Goal: Task Accomplishment & Management: Manage account settings

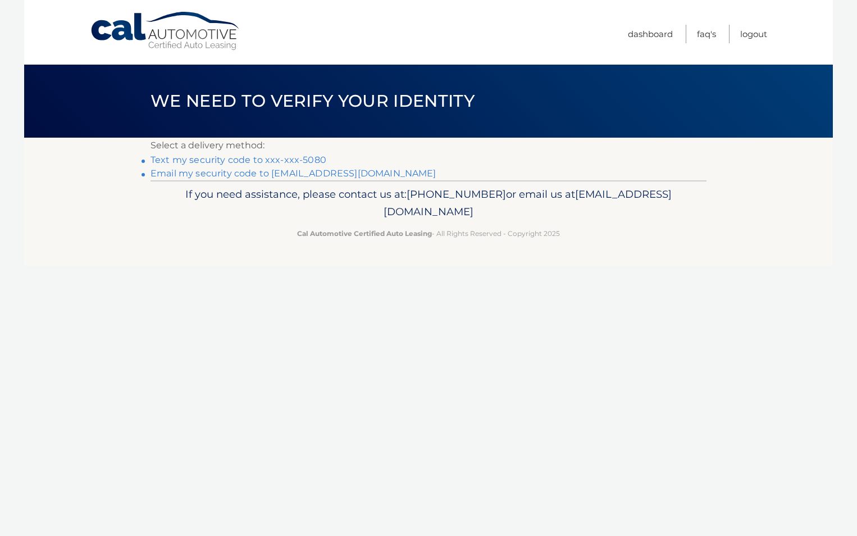
click at [304, 159] on link "Text my security code to xxx-xxx-5080" at bounding box center [238, 159] width 176 height 11
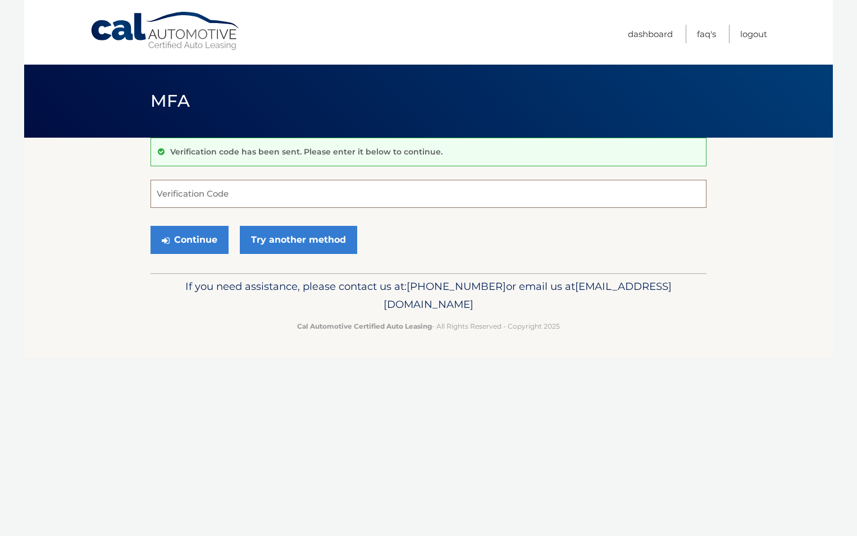
click at [313, 191] on input "Verification Code" at bounding box center [428, 194] width 556 height 28
type input "046777"
click at [188, 239] on button "Continue" at bounding box center [189, 240] width 78 height 28
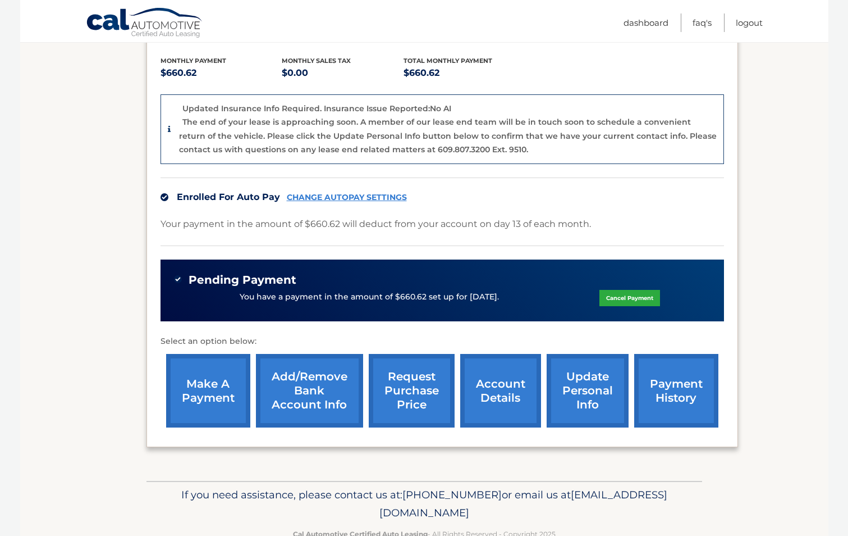
scroll to position [261, 0]
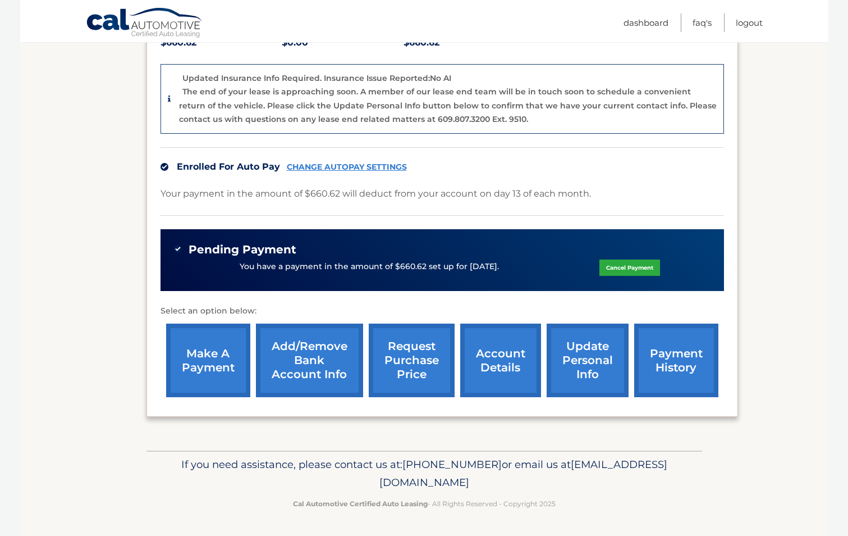
click at [589, 360] on link "update personal info" at bounding box center [588, 360] width 82 height 74
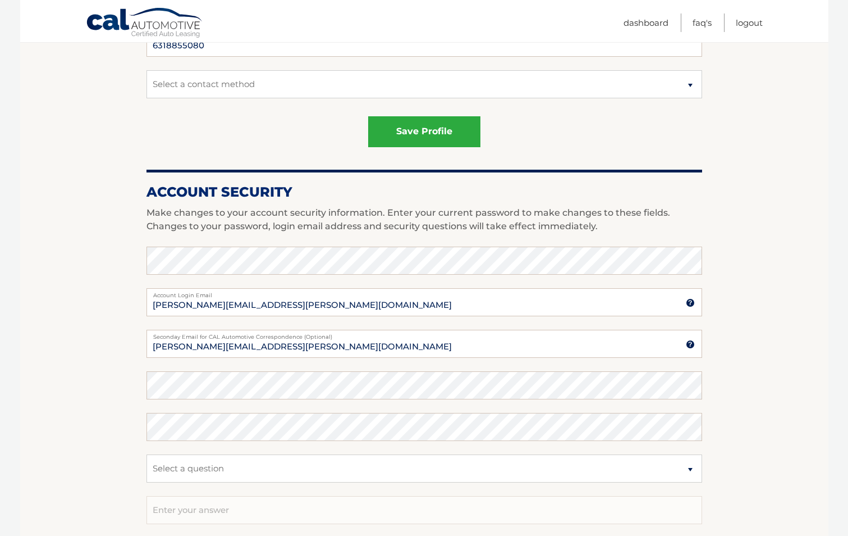
scroll to position [354, 0]
click at [253, 304] on input "brian.smith@srz.com" at bounding box center [425, 301] width 556 height 28
drag, startPoint x: 210, startPoint y: 302, endPoint x: 346, endPoint y: 299, distance: 135.9
click at [346, 299] on input "brian.smith@srz.com" at bounding box center [425, 301] width 556 height 28
type input "brian.smith@gtlaw.com"
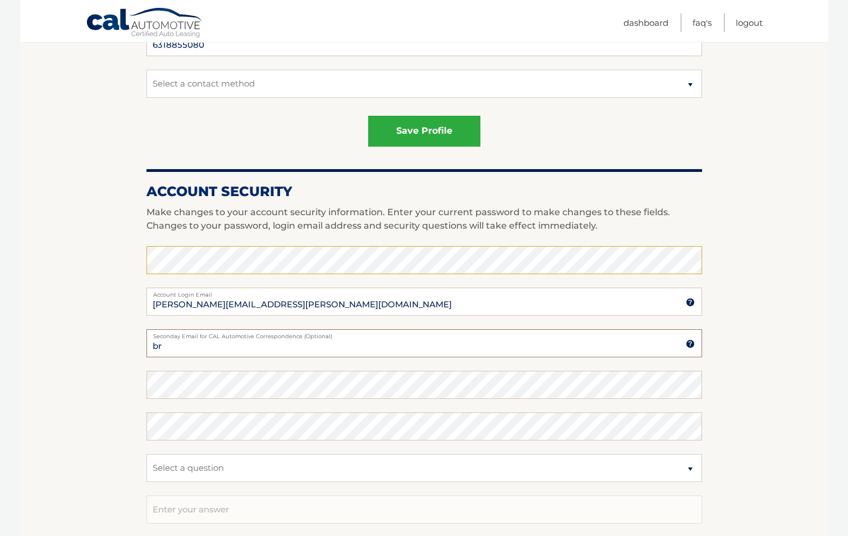
type input "b"
type input "BGSmith83@gmail.com"
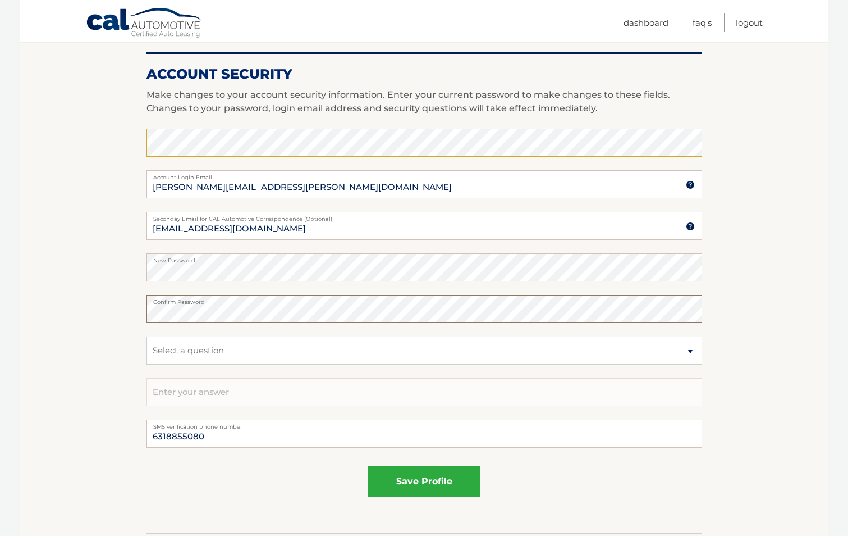
scroll to position [473, 0]
click at [313, 350] on select "Select a question What was the name of your elementary school? What is your mot…" at bounding box center [425, 349] width 556 height 28
select select "1"
click at [147, 335] on select "Select a question What was the name of your elementary school? What is your mot…" at bounding box center [425, 349] width 556 height 28
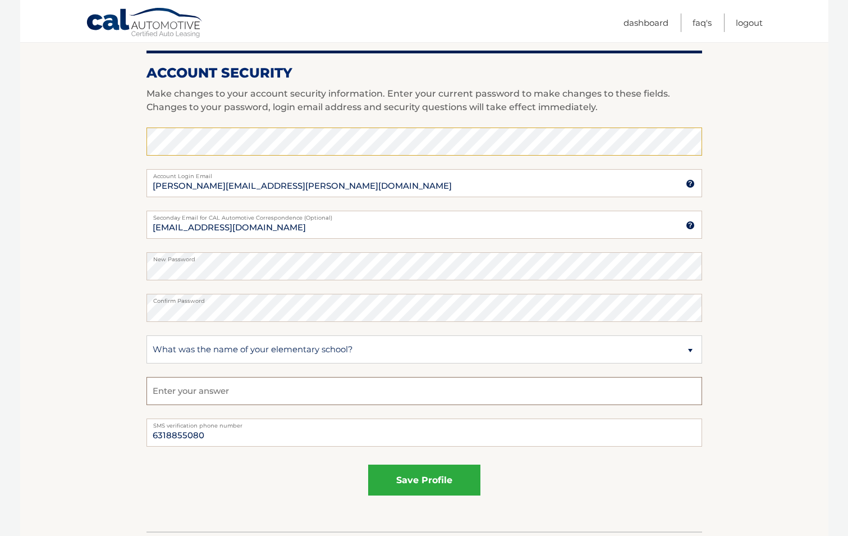
click at [278, 394] on input "text" at bounding box center [425, 391] width 556 height 28
type input "Midland"
click at [423, 469] on button "save profile" at bounding box center [424, 479] width 112 height 31
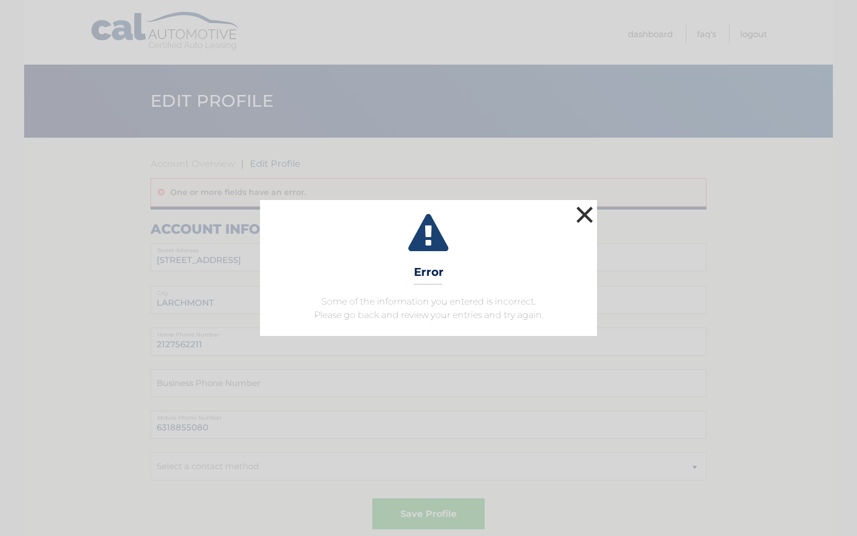
click at [588, 207] on button "×" at bounding box center [584, 214] width 22 height 22
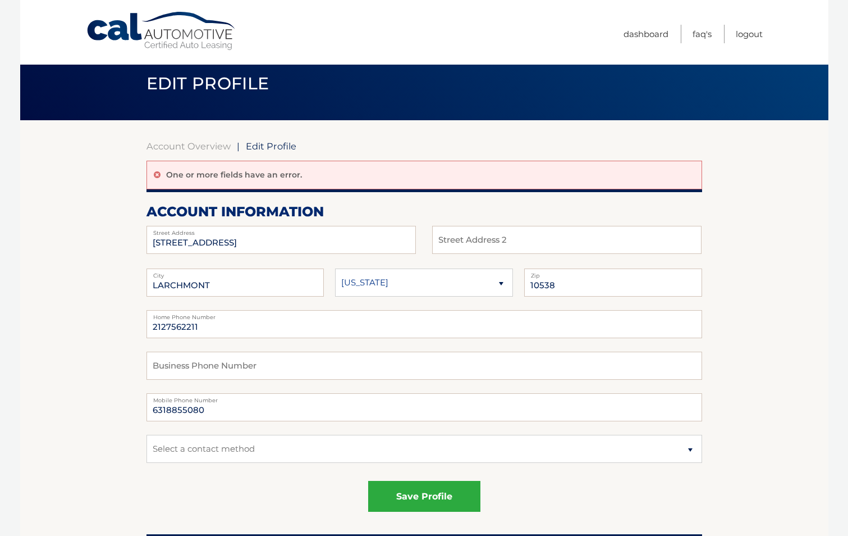
scroll to position [18, 0]
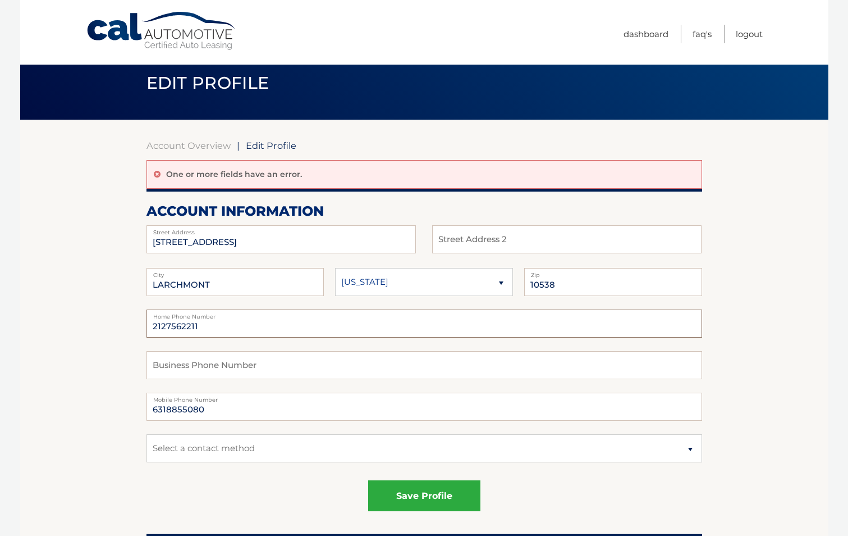
click at [285, 324] on input "2127562211" at bounding box center [425, 323] width 556 height 28
type input "2"
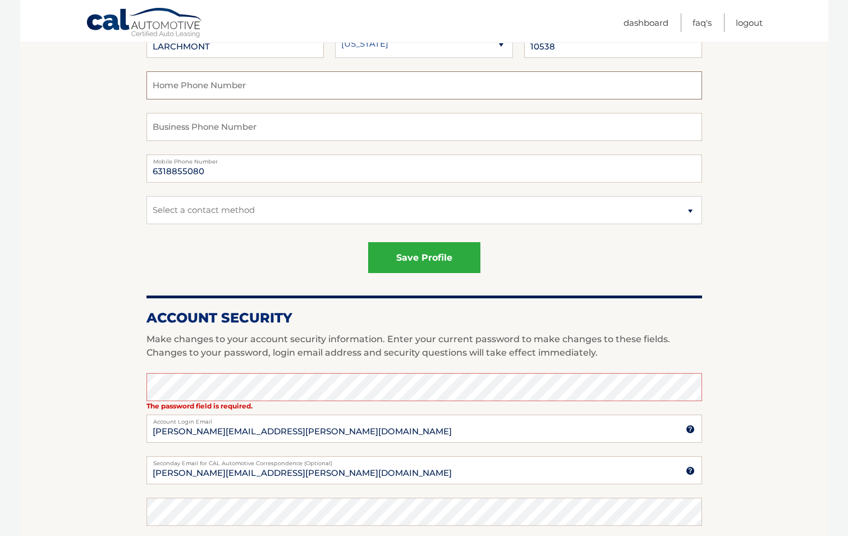
scroll to position [294, 0]
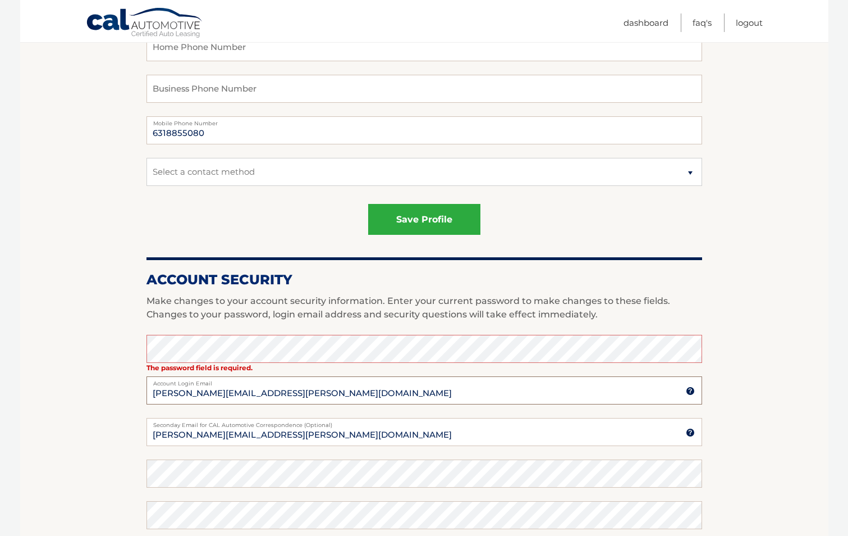
click at [213, 394] on input "brian.smith@srz.com" at bounding box center [425, 390] width 556 height 28
drag, startPoint x: 211, startPoint y: 393, endPoint x: 341, endPoint y: 399, distance: 130.9
click at [341, 399] on input "brian.smith@srz.com" at bounding box center [425, 390] width 556 height 28
type input "brian.smith@gtlaw.com"
type input "b"
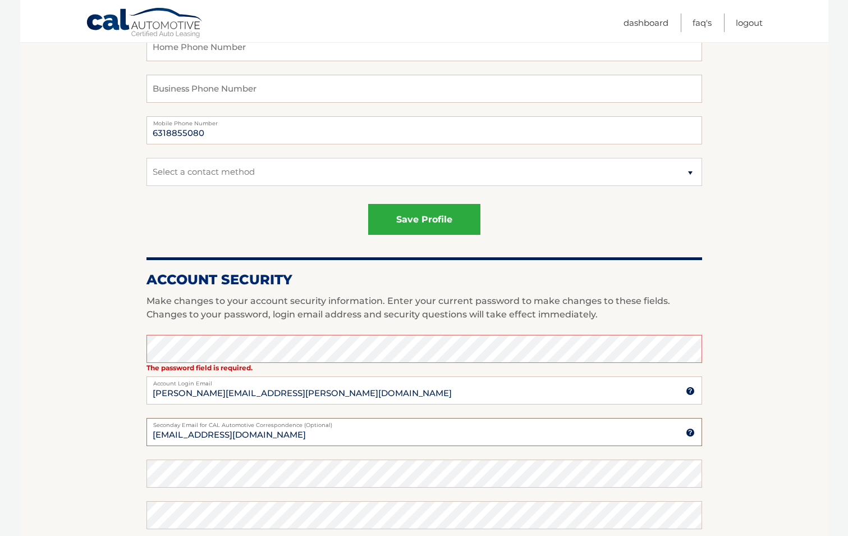
type input "BGSmith83@gmail.com"
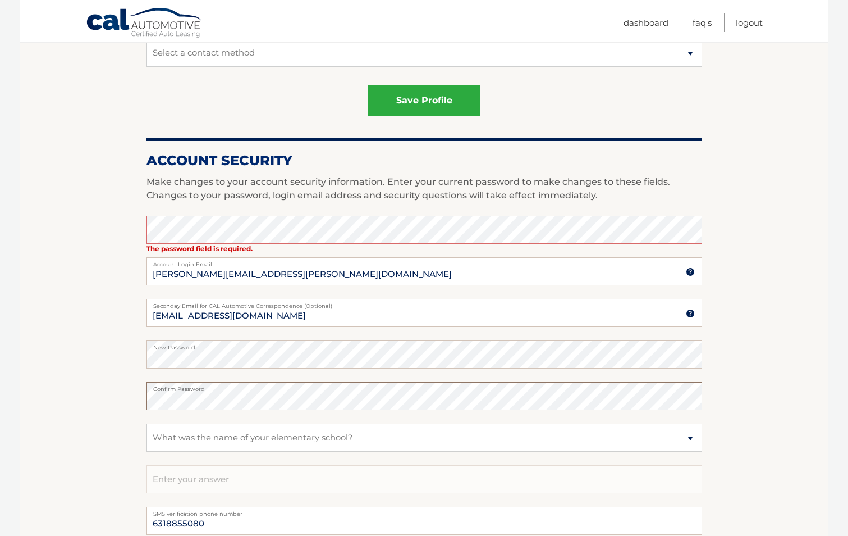
scroll to position [477, 0]
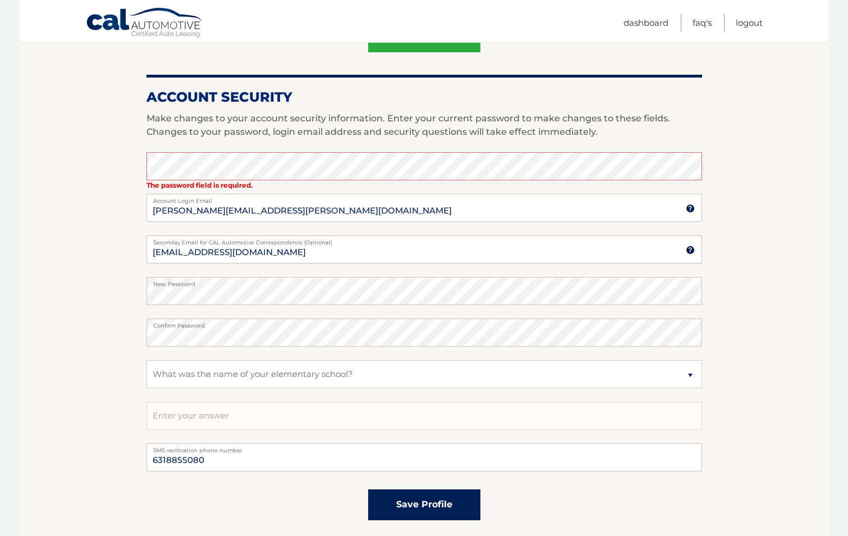
click at [404, 510] on button "save profile" at bounding box center [424, 504] width 112 height 31
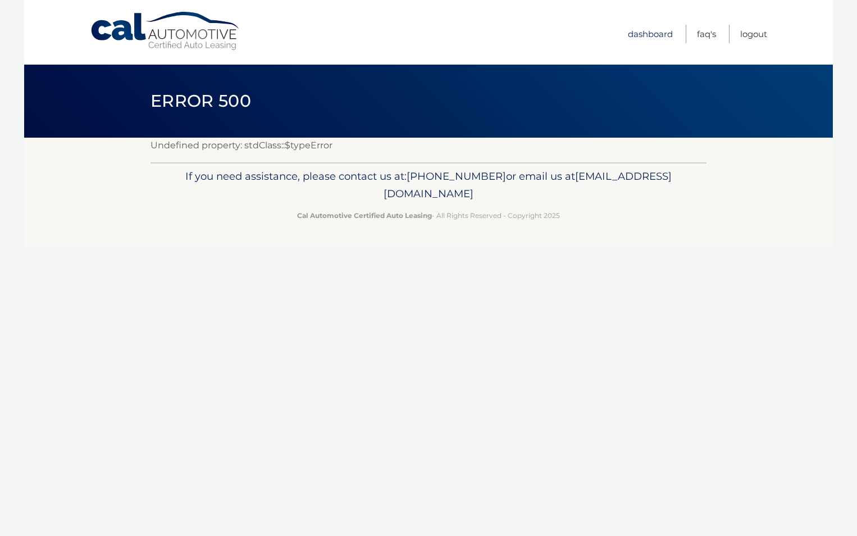
click at [654, 34] on link "Dashboard" at bounding box center [650, 34] width 45 height 19
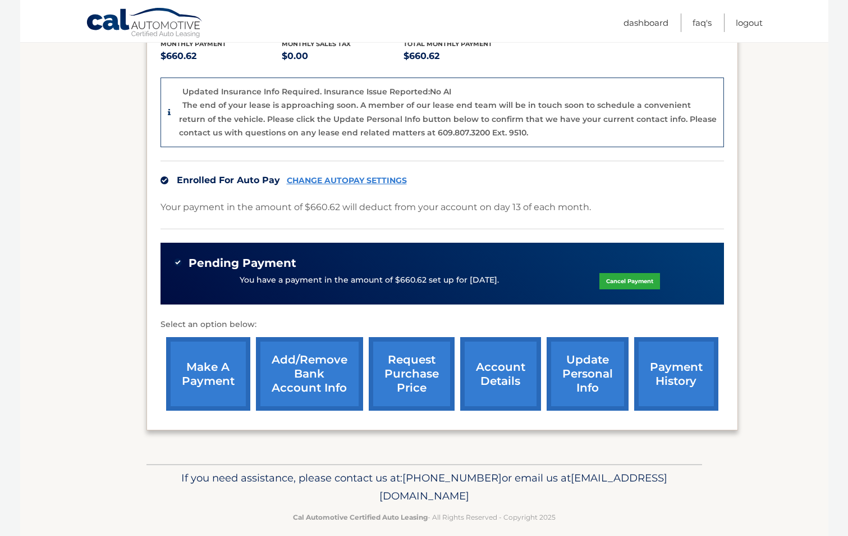
scroll to position [250, 0]
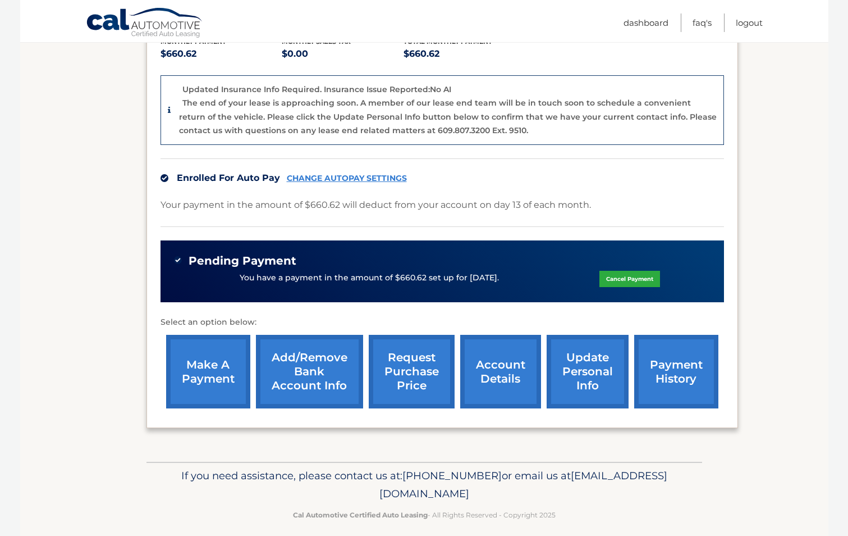
click at [574, 385] on link "update personal info" at bounding box center [588, 372] width 82 height 74
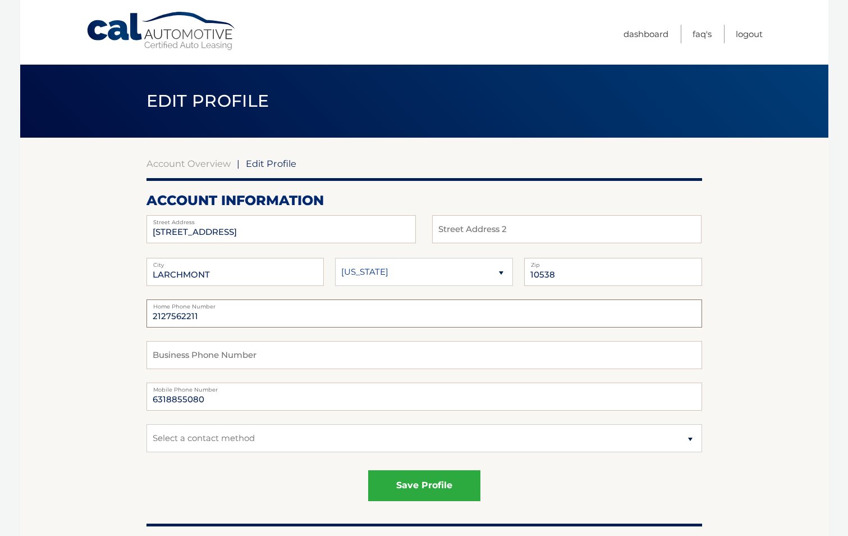
click at [231, 312] on input "2127562211" at bounding box center [425, 313] width 556 height 28
drag, startPoint x: 237, startPoint y: 313, endPoint x: 67, endPoint y: 298, distance: 170.2
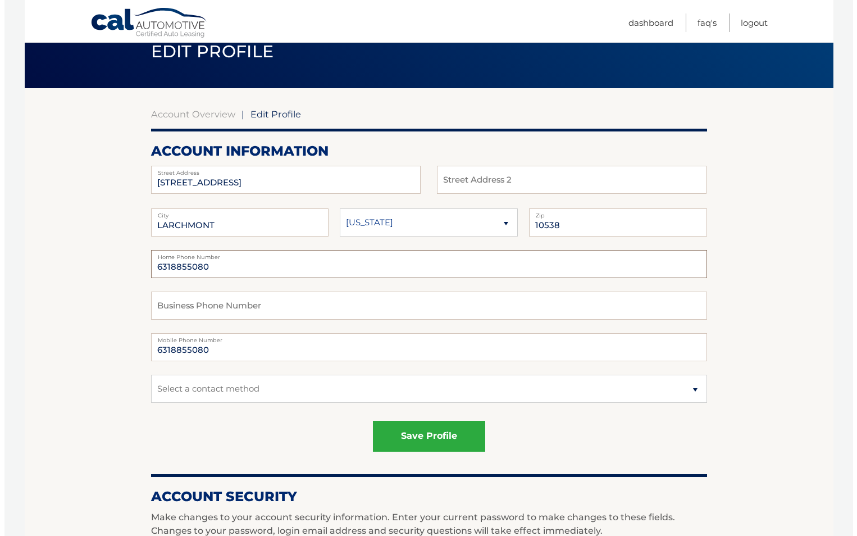
scroll to position [50, 0]
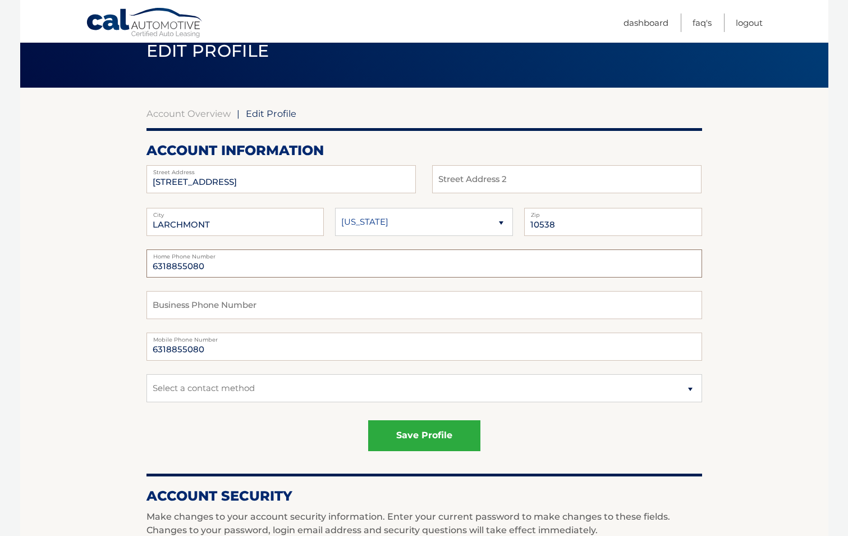
type input "6318855080"
click at [212, 379] on select "Select a contact method Mobile Home" at bounding box center [425, 388] width 556 height 28
select select "1"
click at [147, 374] on select "Select a contact method Mobile Home" at bounding box center [425, 388] width 556 height 28
click at [388, 432] on button "save profile" at bounding box center [424, 435] width 112 height 31
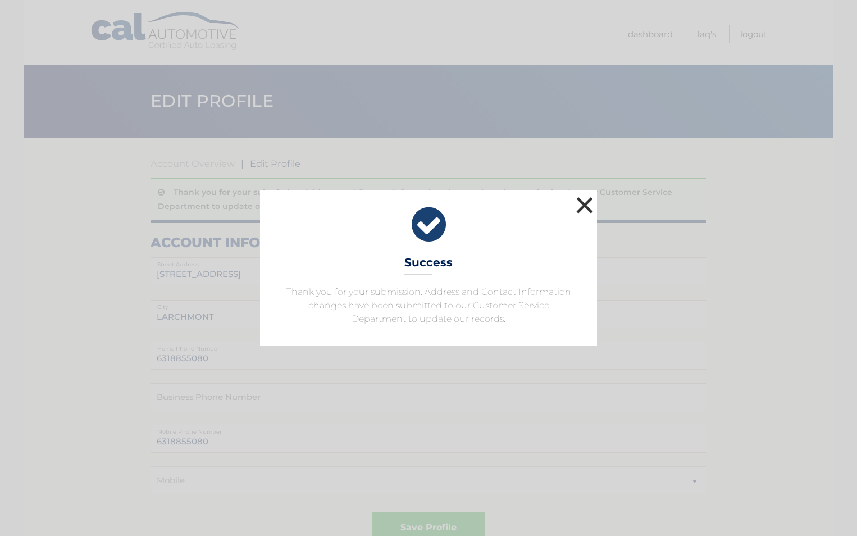
click at [589, 204] on button "×" at bounding box center [584, 205] width 22 height 22
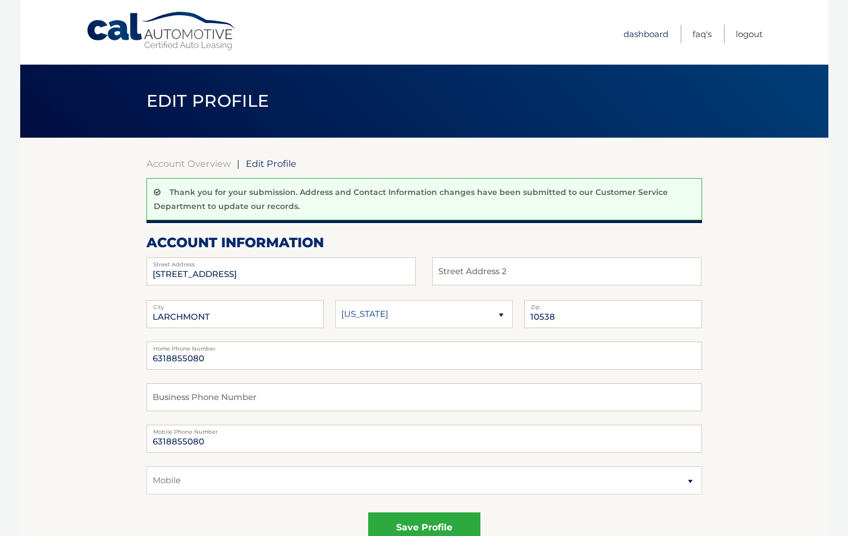
click at [637, 38] on link "Dashboard" at bounding box center [646, 34] width 45 height 19
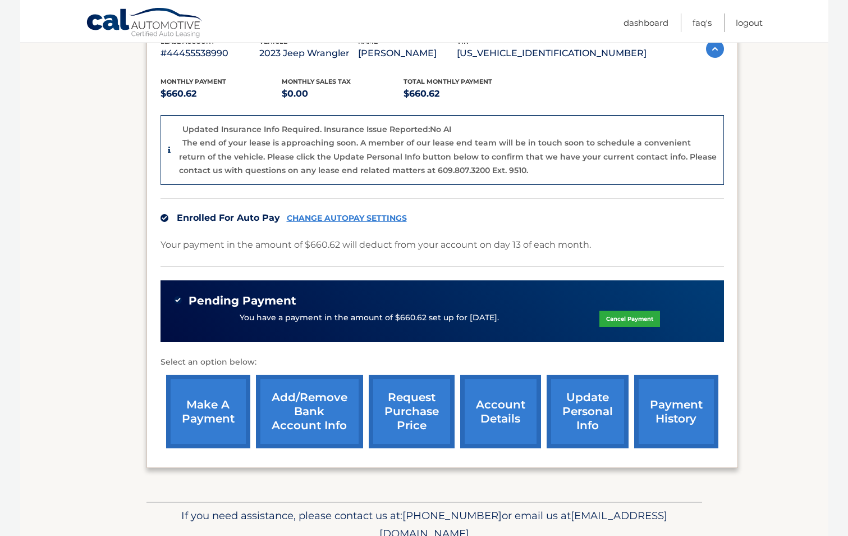
scroll to position [211, 0]
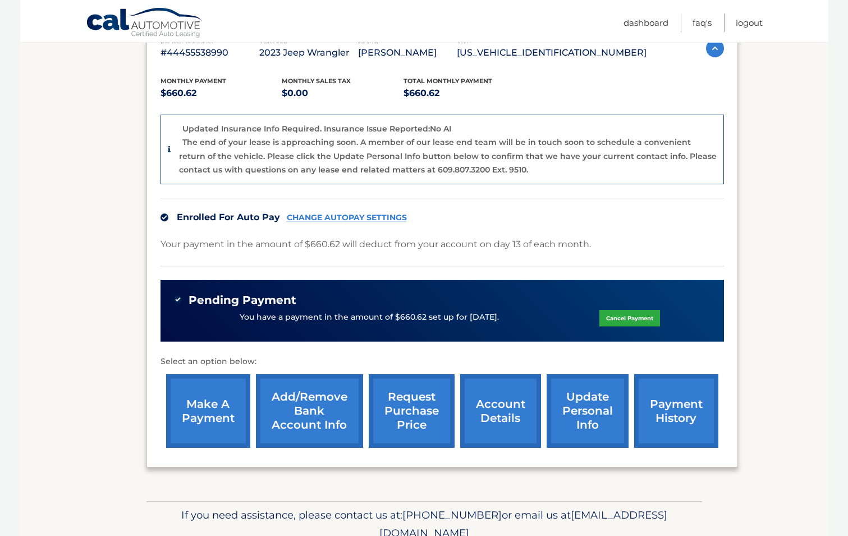
click at [412, 415] on link "request purchase price" at bounding box center [412, 411] width 86 height 74
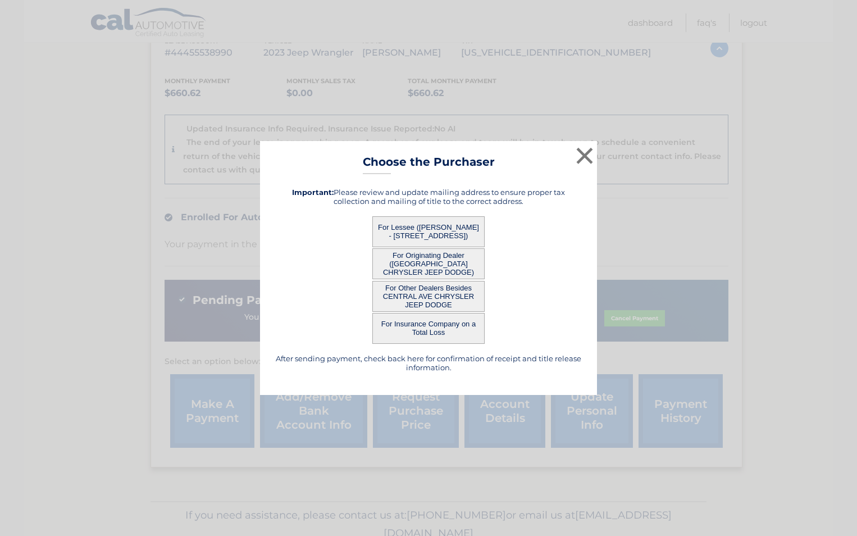
click at [430, 226] on button "For Lessee ([PERSON_NAME] - [STREET_ADDRESS])" at bounding box center [428, 231] width 112 height 31
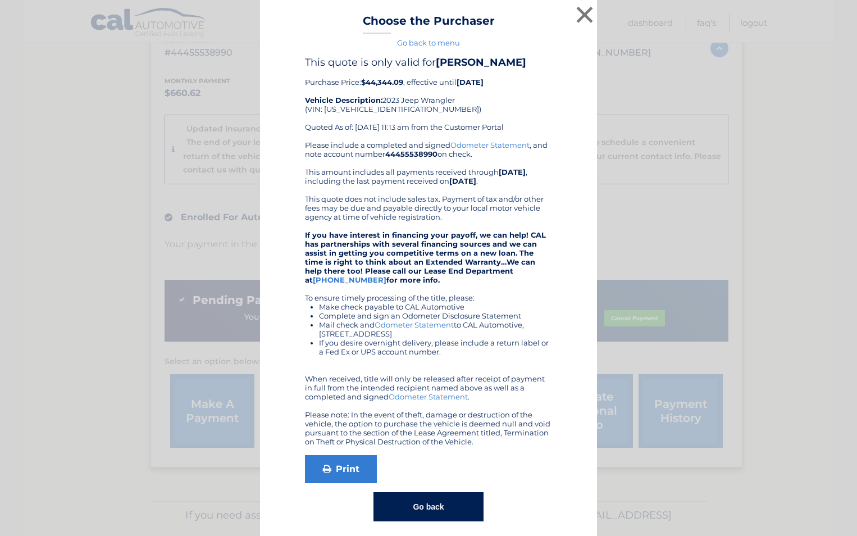
click at [414, 496] on button "Go back" at bounding box center [427, 506] width 109 height 29
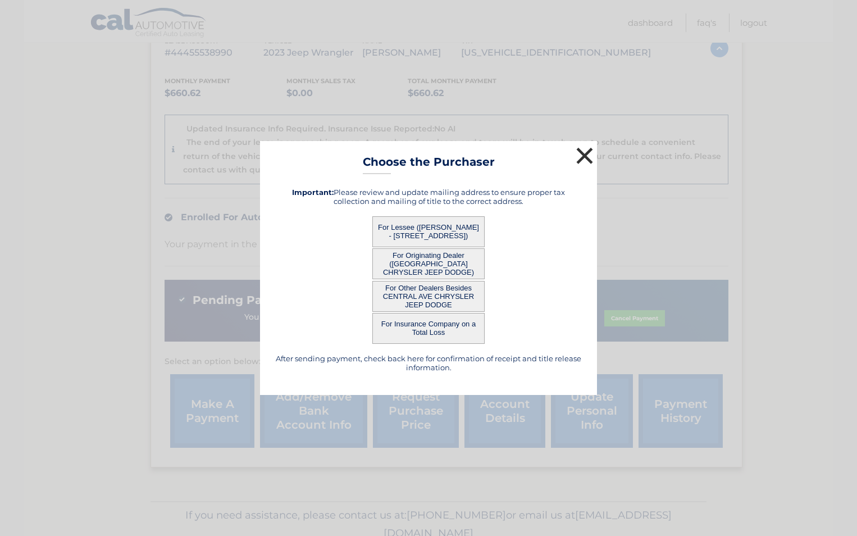
click at [588, 155] on button "×" at bounding box center [584, 155] width 22 height 22
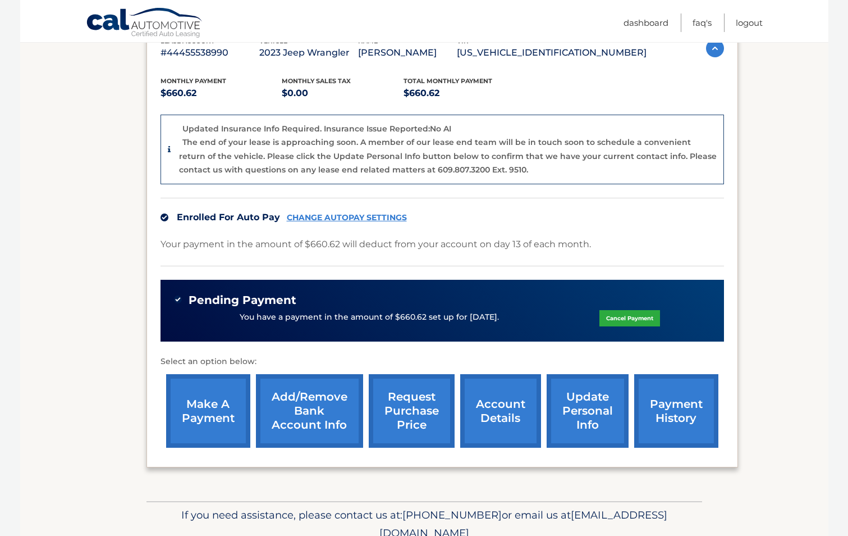
click at [502, 396] on link "account details" at bounding box center [500, 411] width 81 height 74
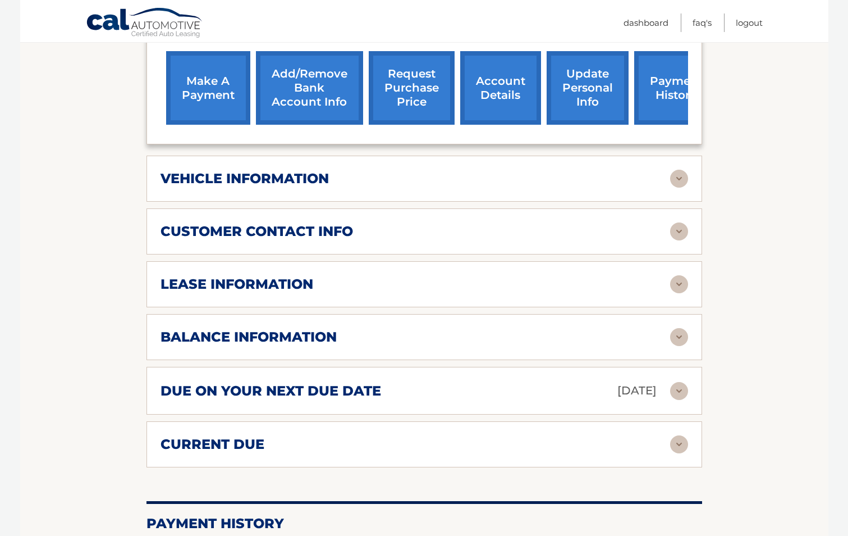
scroll to position [481, 0]
click at [304, 136] on div "lease account #44455538990 vehicle 2023 Jeep Wrangler name [PERSON_NAME] vin [U…" at bounding box center [425, 116] width 556 height 701
click at [309, 170] on h2 "vehicle information" at bounding box center [245, 178] width 168 height 17
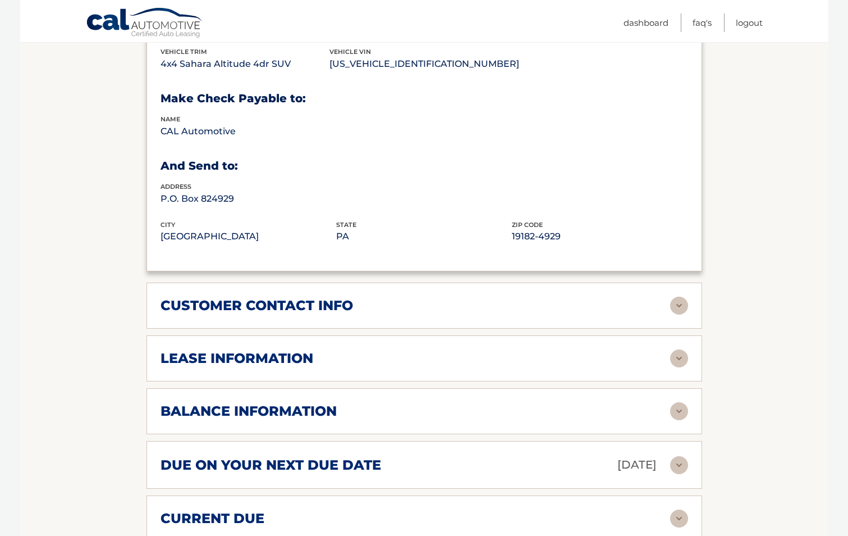
scroll to position [679, 0]
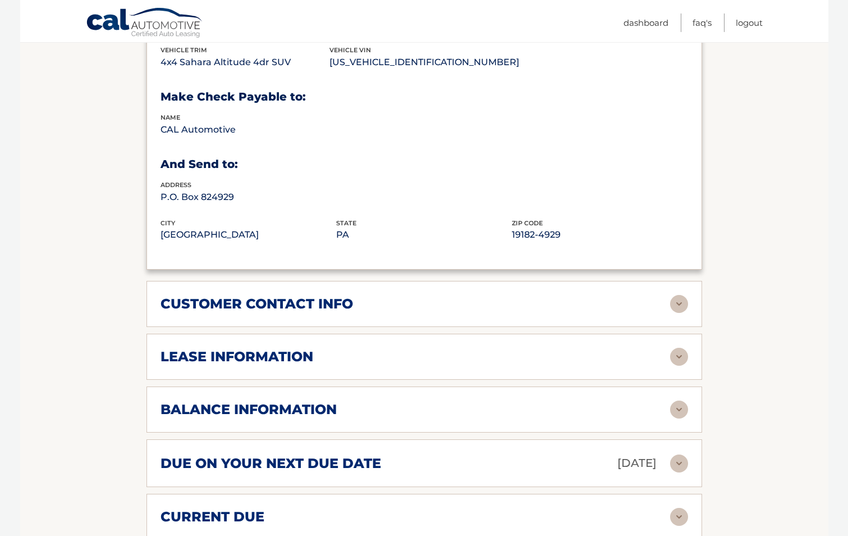
click at [336, 386] on div "balance information Payments Received 34 Payments Remaining 5 Next Payment will…" at bounding box center [425, 409] width 556 height 46
click at [336, 348] on div "lease information" at bounding box center [416, 356] width 510 height 17
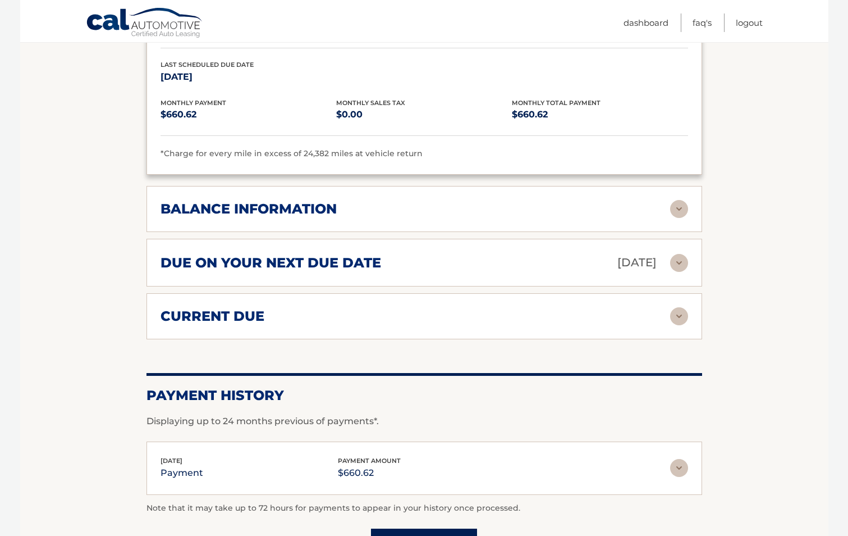
scroll to position [1101, 0]
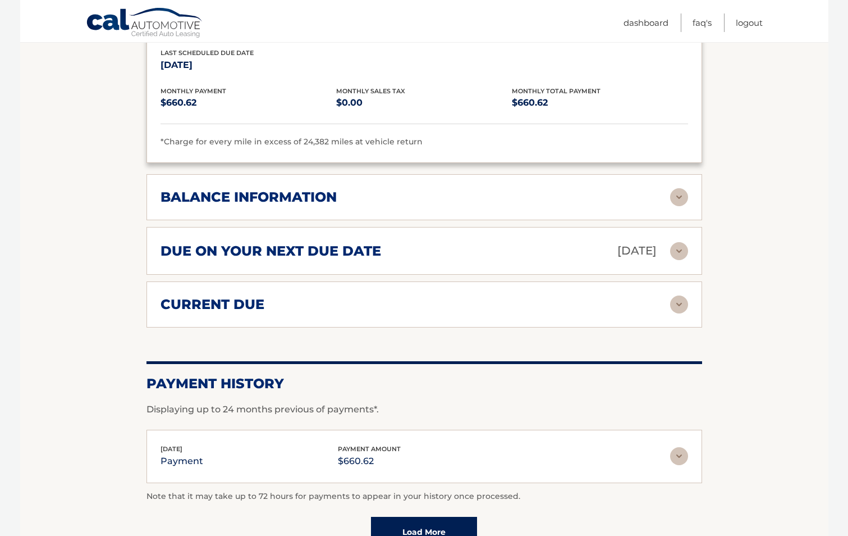
click at [520, 190] on div "balance information" at bounding box center [416, 197] width 510 height 17
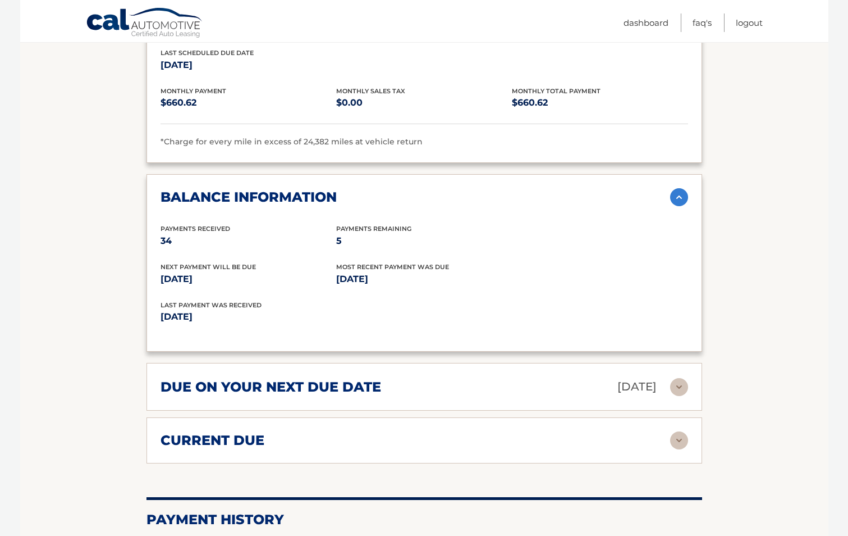
click at [348, 378] on h2 "due on your next due date" at bounding box center [271, 386] width 221 height 17
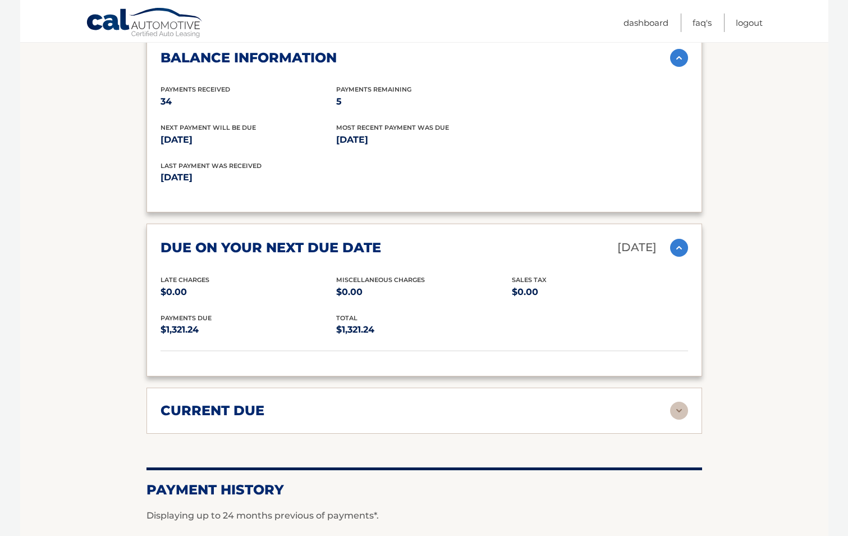
scroll to position [1241, 0]
click at [308, 401] on div "current due" at bounding box center [416, 409] width 510 height 17
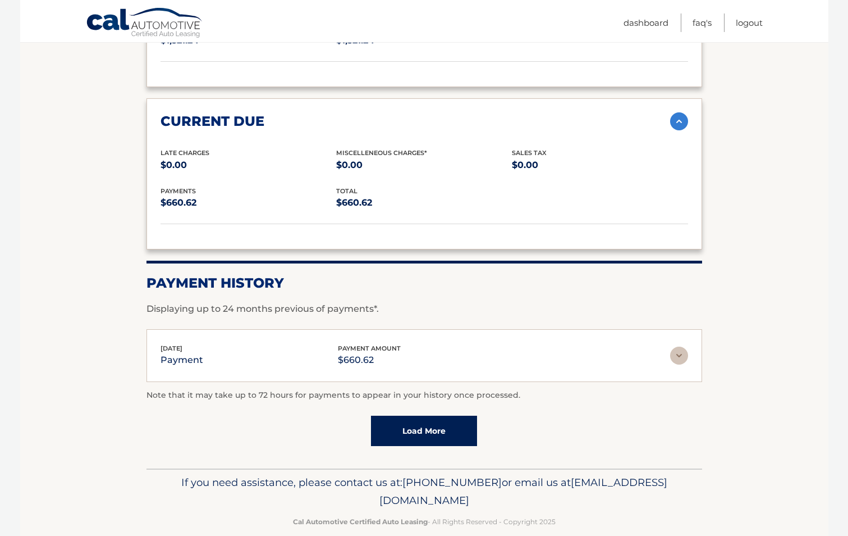
scroll to position [1532, 0]
